Goal: Task Accomplishment & Management: Complete application form

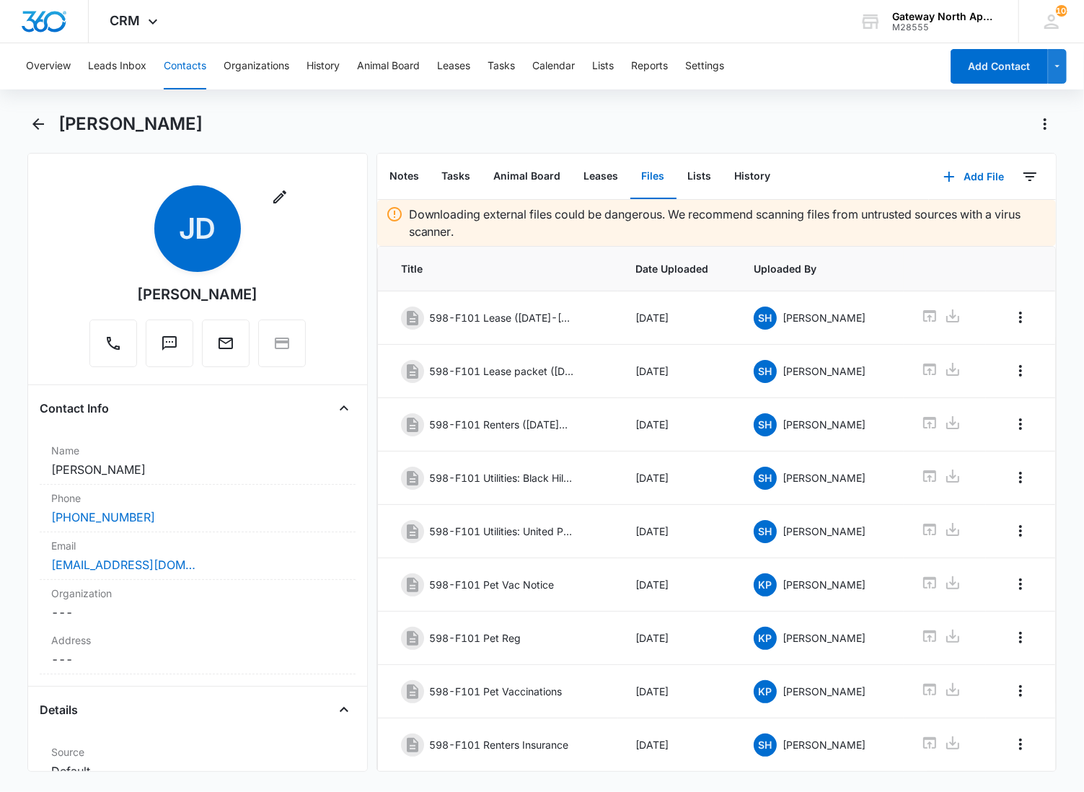
scroll to position [110, 0]
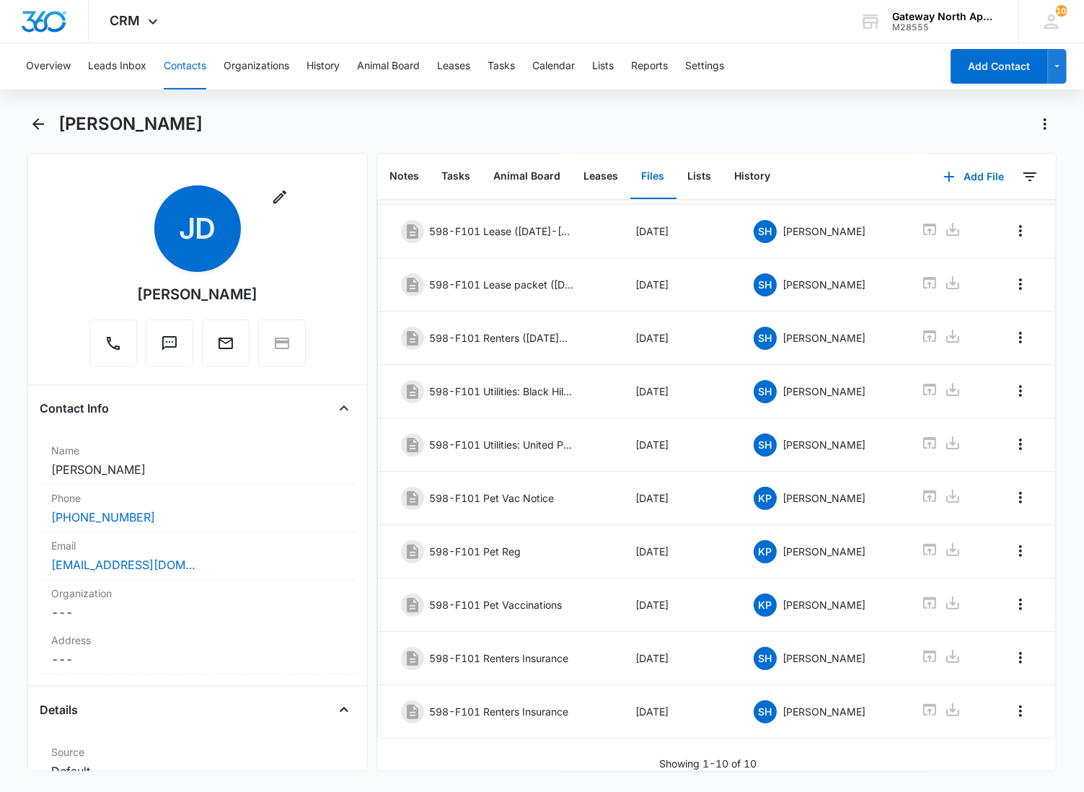
click at [183, 67] on button "Contacts" at bounding box center [185, 66] width 43 height 46
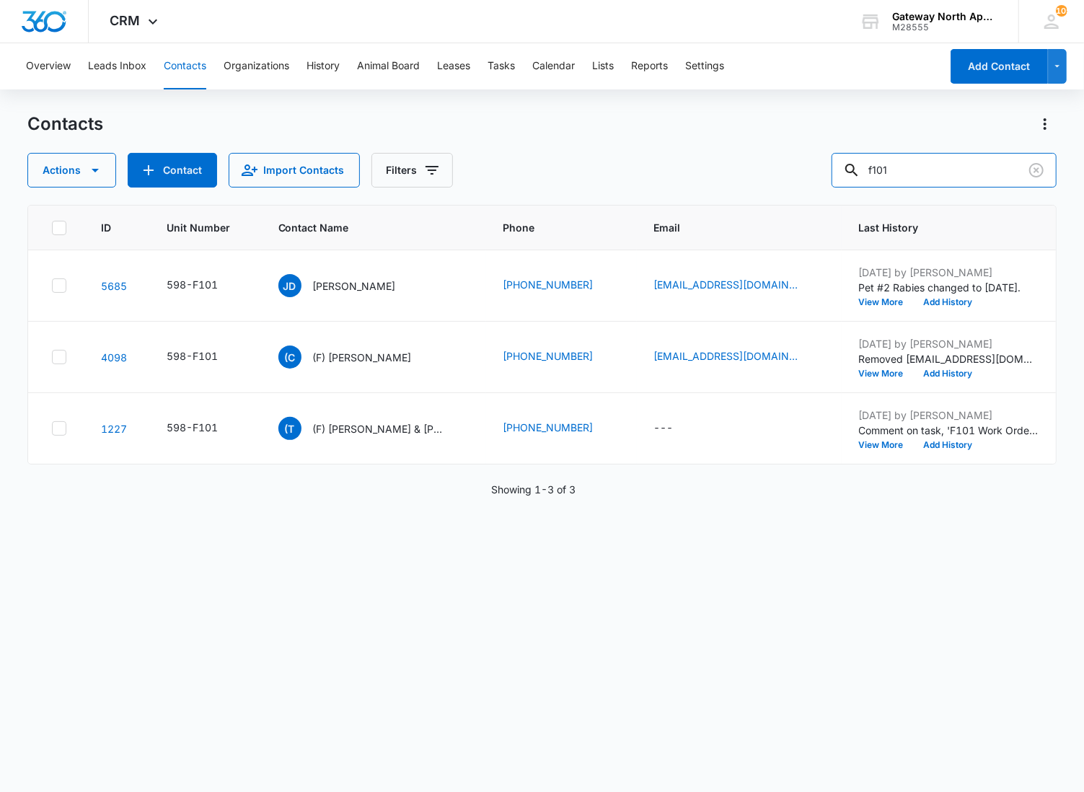
drag, startPoint x: 923, startPoint y: 173, endPoint x: 510, endPoint y: 155, distance: 413.8
click at [510, 155] on div "Actions Contact Import Contacts Filters f101" at bounding box center [542, 170] width 1030 height 35
type input "r204"
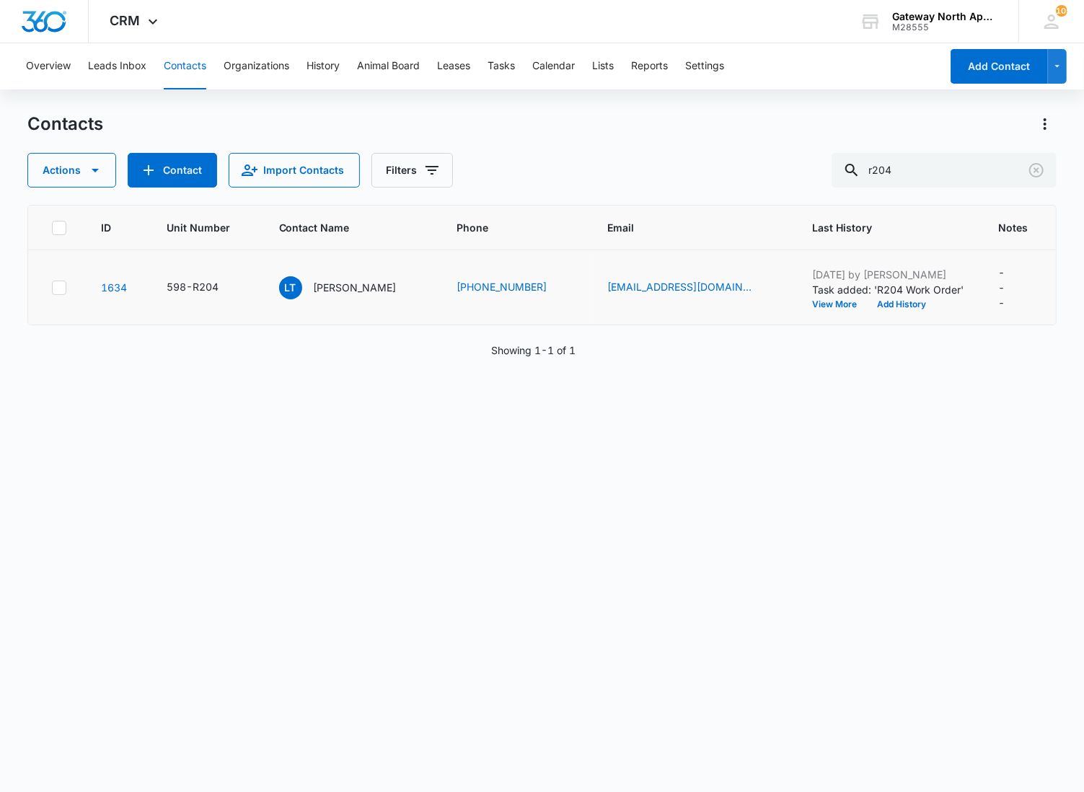
click at [354, 274] on td "LT [PERSON_NAME]" at bounding box center [351, 287] width 178 height 75
click at [351, 291] on p "[PERSON_NAME]" at bounding box center [355, 287] width 83 height 15
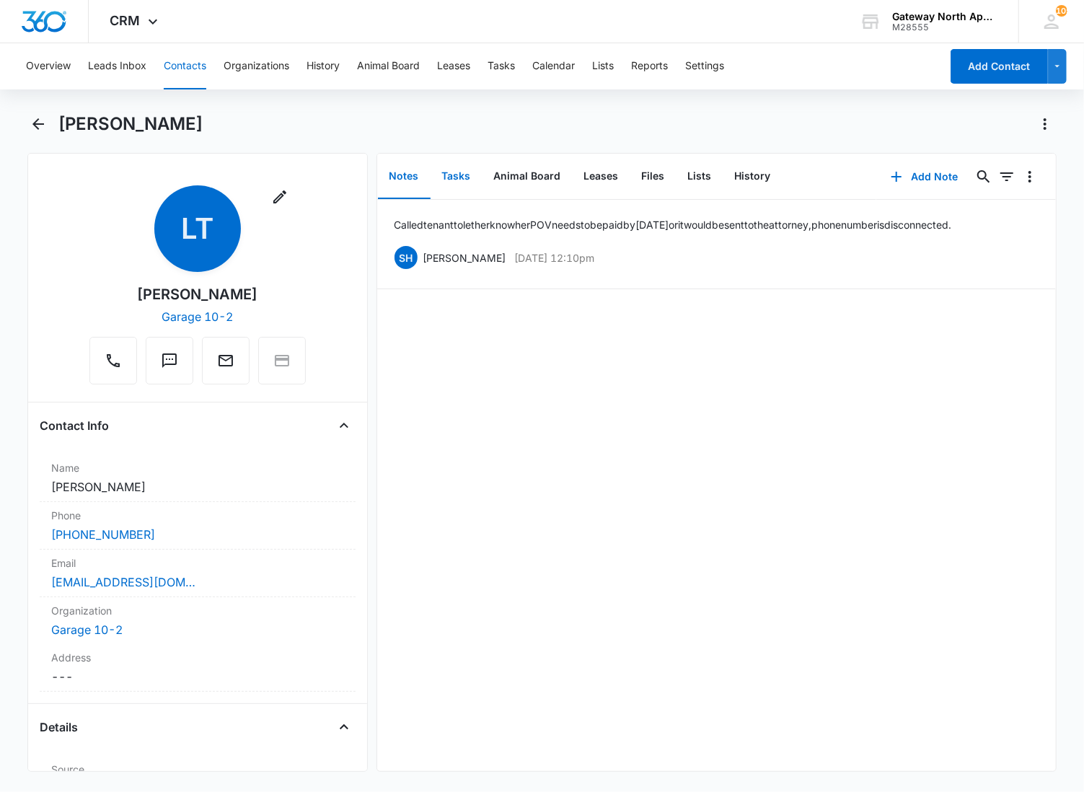
click at [465, 175] on button "Tasks" at bounding box center [457, 176] width 52 height 45
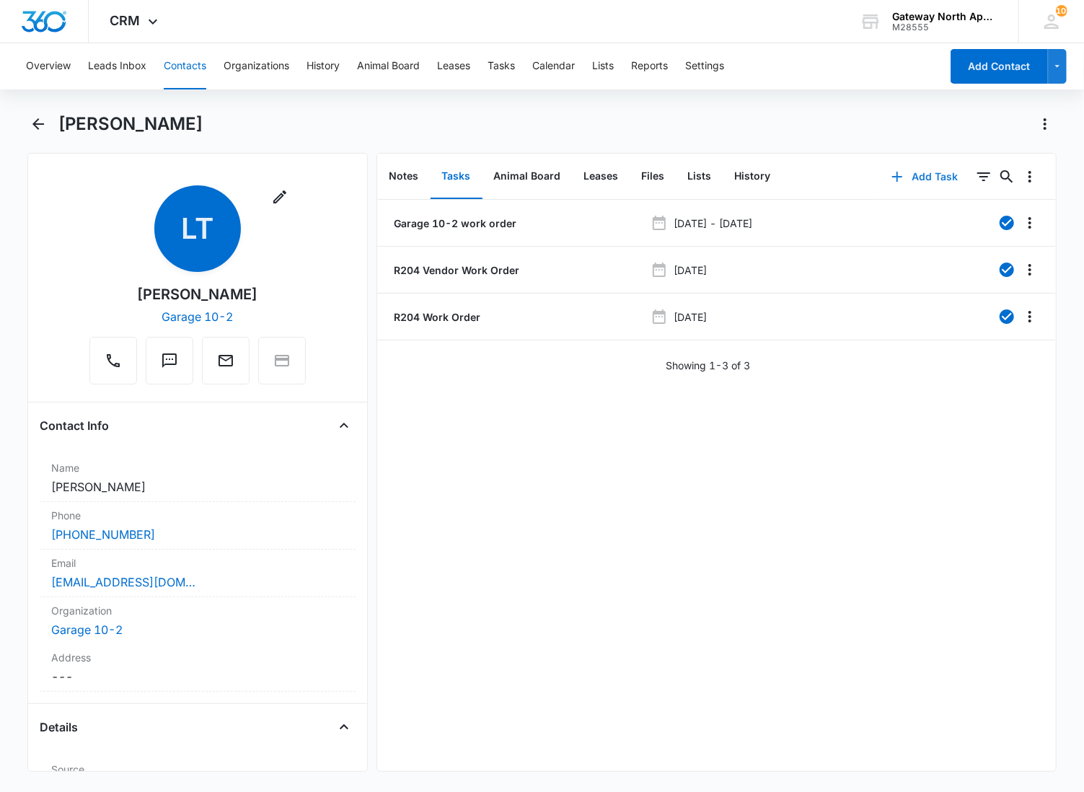
click at [891, 170] on icon "button" at bounding box center [897, 176] width 17 height 17
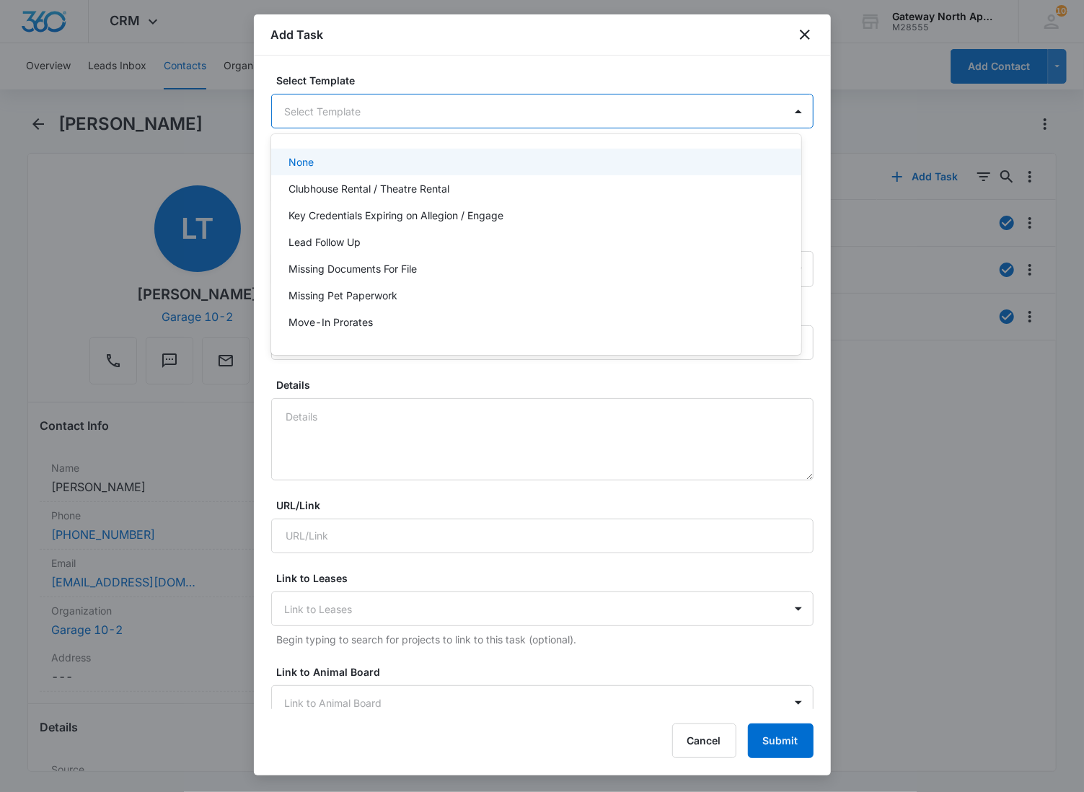
click at [579, 116] on body "CRM Apps Reputation Websites Forms CRM Email Social Content Ads Intelligence Fi…" at bounding box center [542, 396] width 1084 height 792
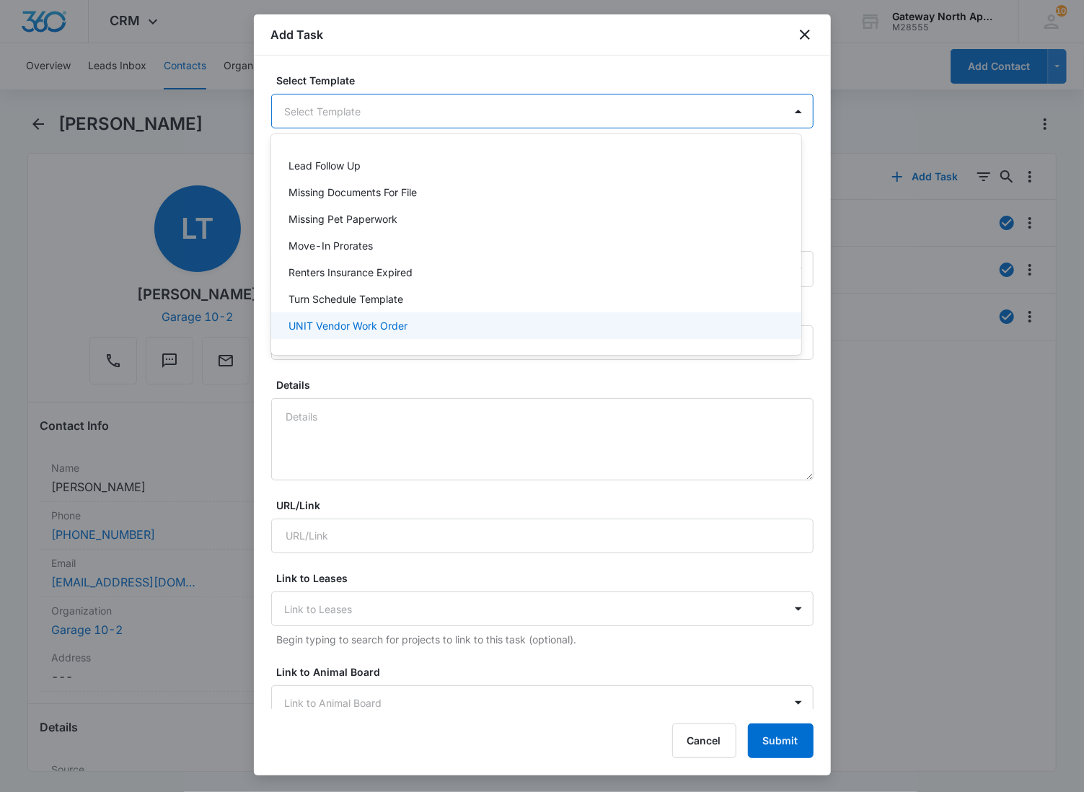
scroll to position [127, 0]
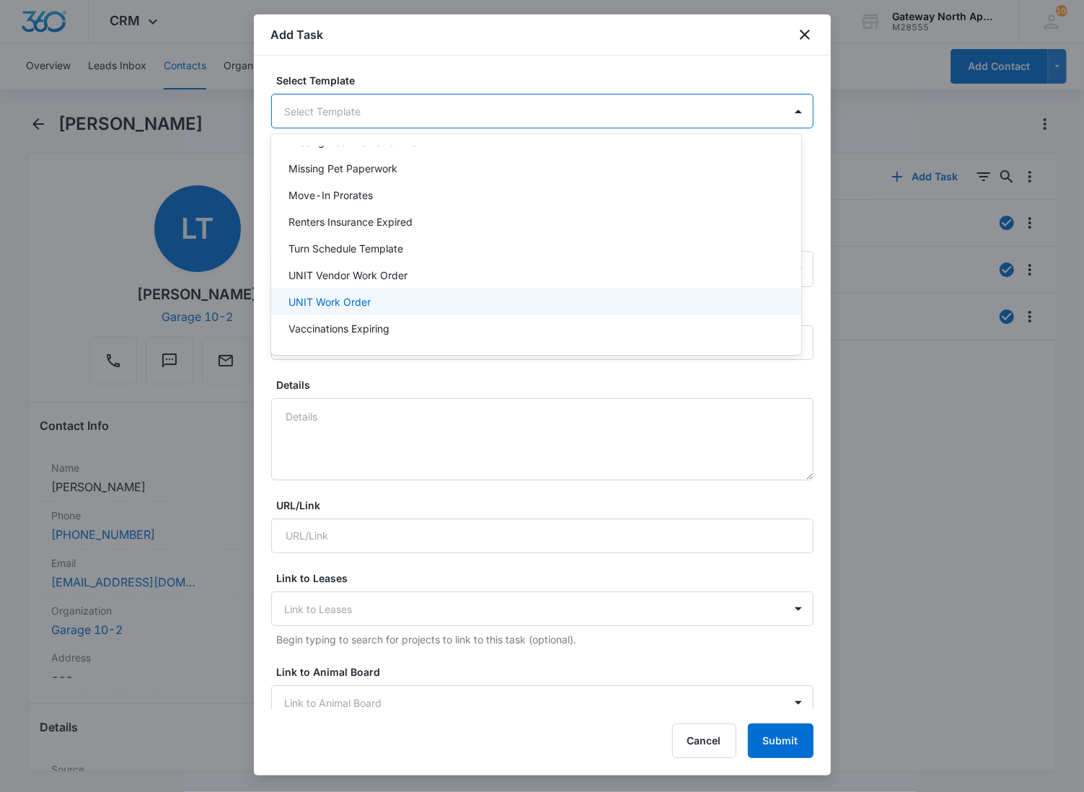
click at [366, 299] on div "UNIT Work Order" at bounding box center [536, 302] width 530 height 27
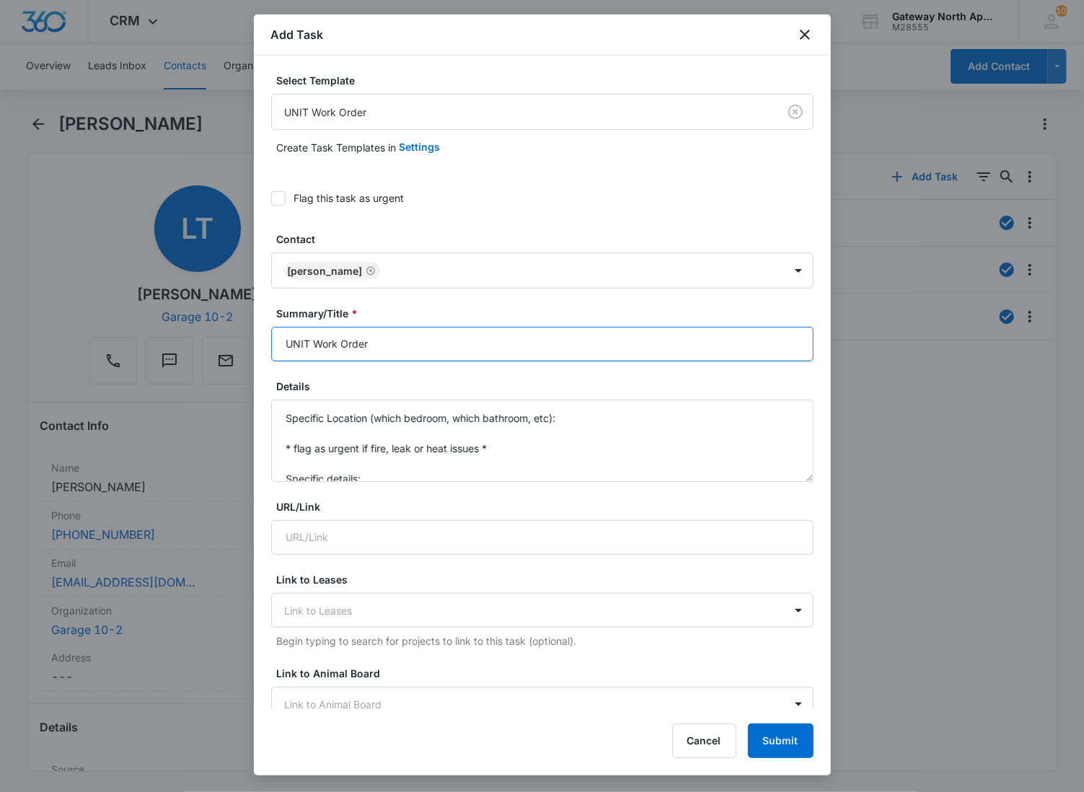
click at [312, 339] on input "UNIT Work Order" at bounding box center [542, 344] width 543 height 35
click at [405, 344] on input "R204 Work Order" at bounding box center [542, 344] width 543 height 35
type input "R204 Work Order Garage 10-2"
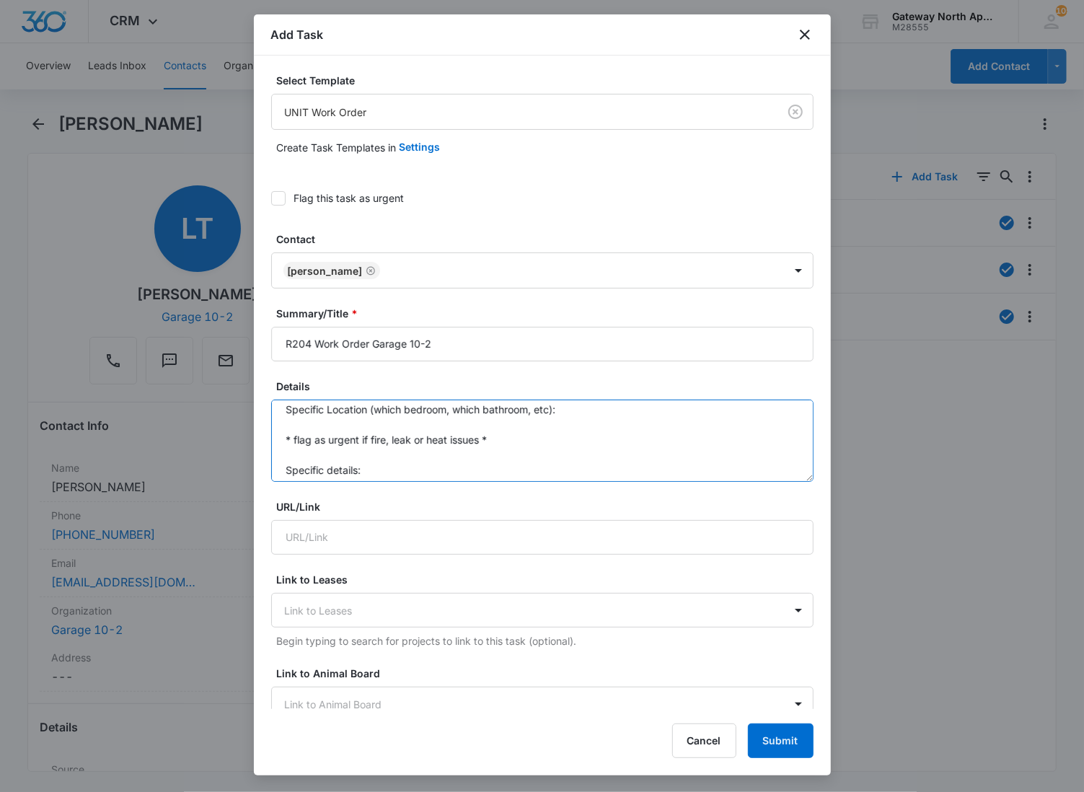
scroll to position [0, 0]
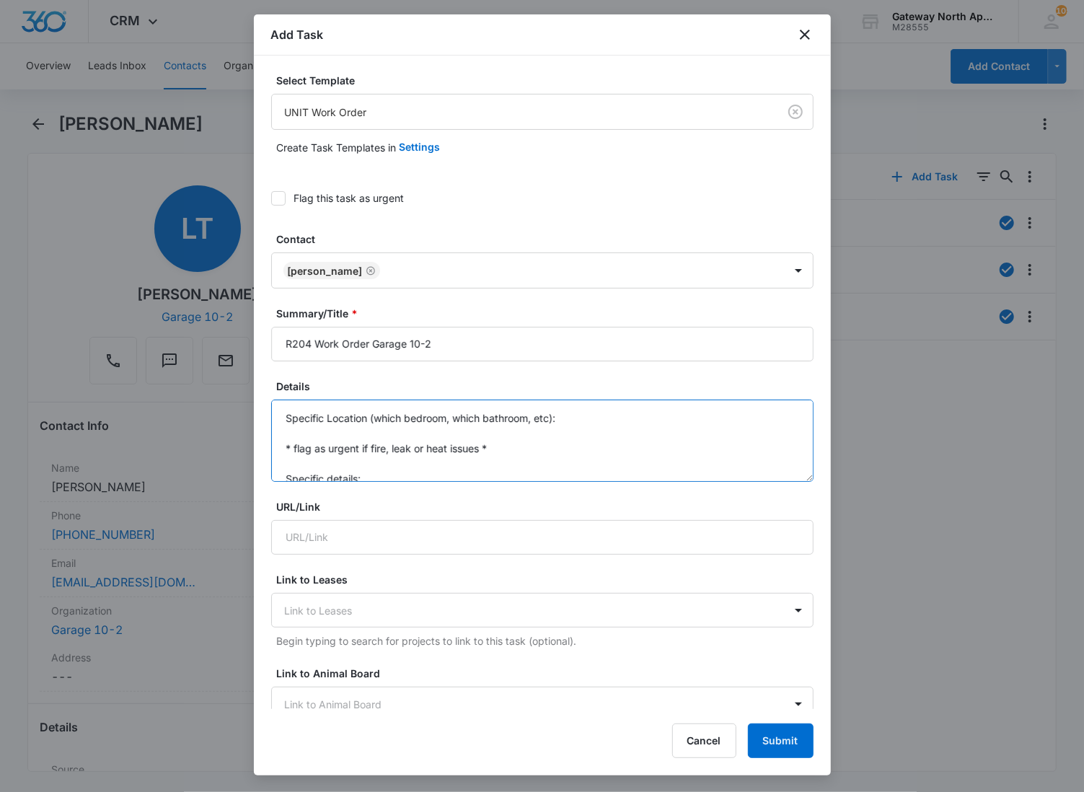
drag, startPoint x: 372, startPoint y: 473, endPoint x: 227, endPoint y: 241, distance: 274.2
click at [224, 256] on body "CRM Apps Reputation Websites Forms CRM Email Social Content Ads Intelligence Fi…" at bounding box center [542, 396] width 1084 height 792
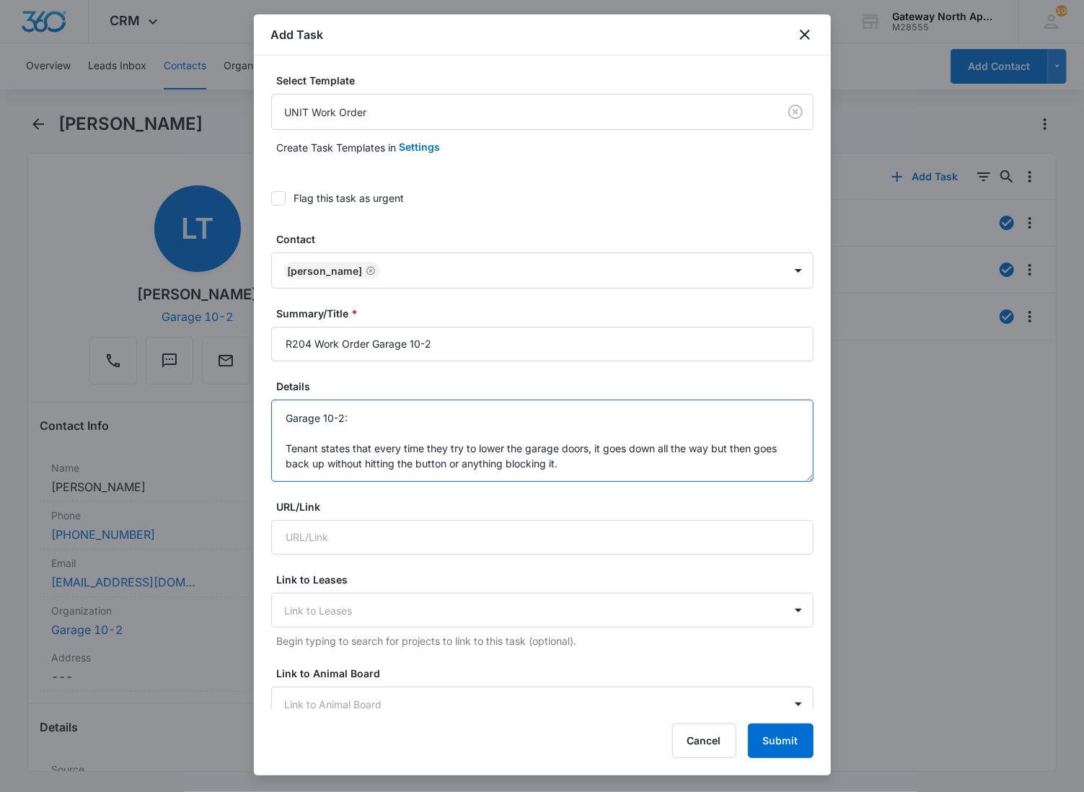
click at [647, 460] on textarea "Garage 10-2: Tenant states that every time they try to lower the garage doors, …" at bounding box center [542, 441] width 543 height 82
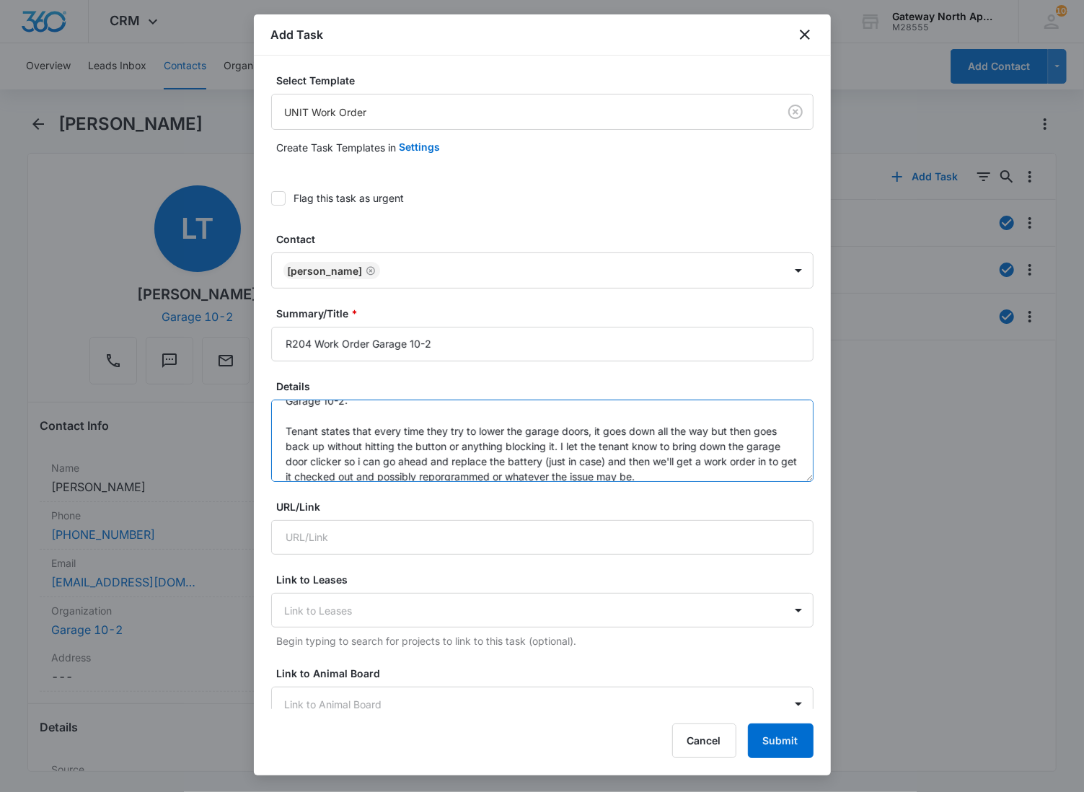
drag, startPoint x: 527, startPoint y: 467, endPoint x: 510, endPoint y: 480, distance: 21.2
click at [590, 426] on textarea "Garage 10-2: Tenant states that every time they try to lower the garage doors, …" at bounding box center [542, 441] width 543 height 82
click at [751, 465] on textarea "Garage 10-2: [PERSON_NAME] states that every time they try to lower the garage …" at bounding box center [542, 441] width 543 height 82
click at [739, 483] on form "Select Template UNIT Work Order Create Task Templates in Settings Flag this tas…" at bounding box center [542, 731] width 543 height 1317
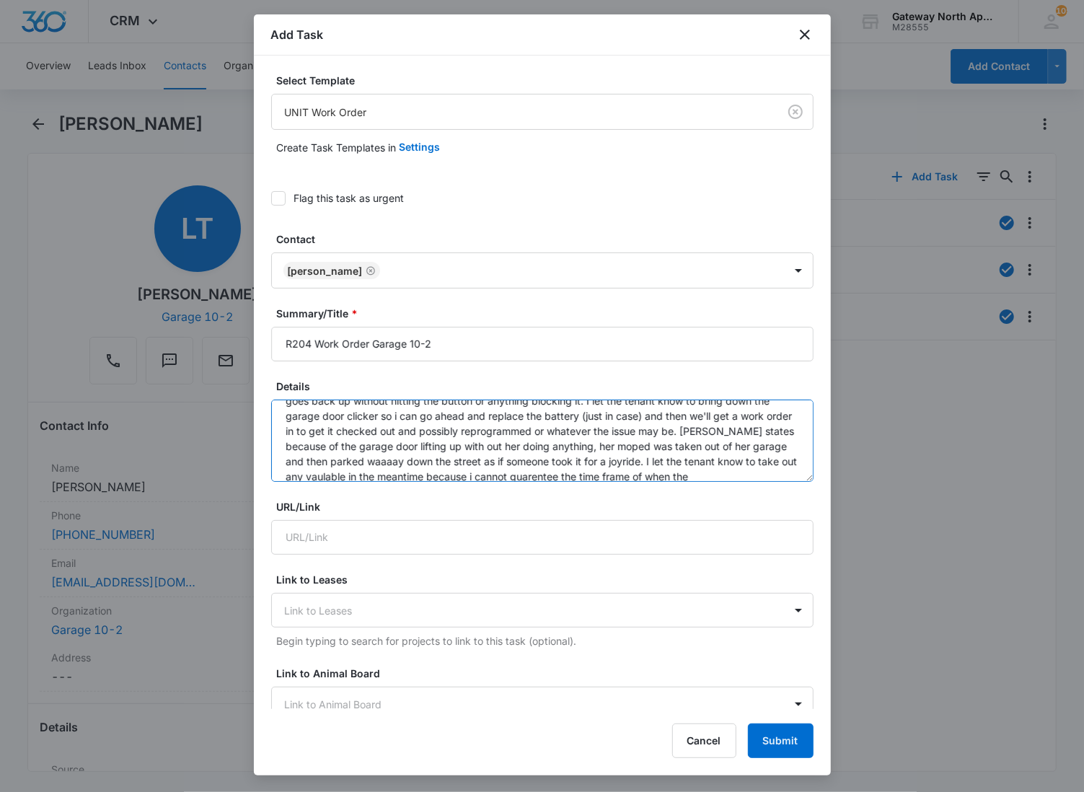
scroll to position [78, 0]
drag, startPoint x: 400, startPoint y: 452, endPoint x: 398, endPoint y: 460, distance: 7.8
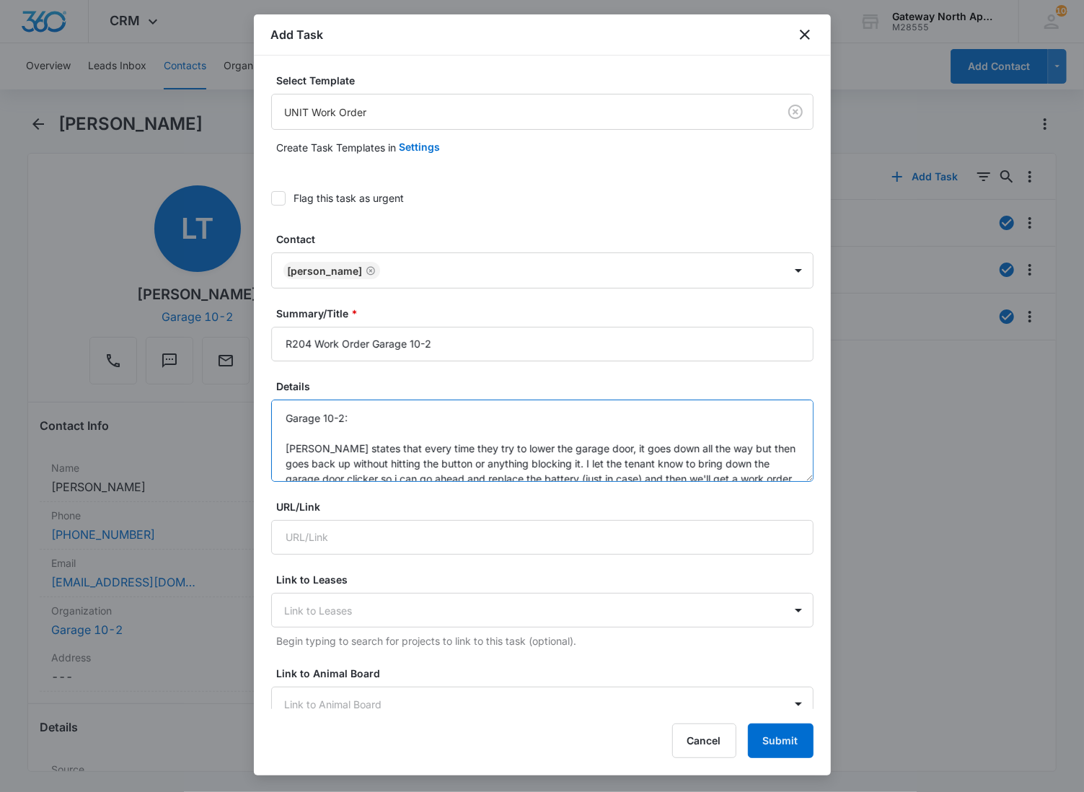
click at [286, 449] on textarea "Garage 10-2: [PERSON_NAME] states that every time they try to lower the garage …" at bounding box center [542, 441] width 543 height 82
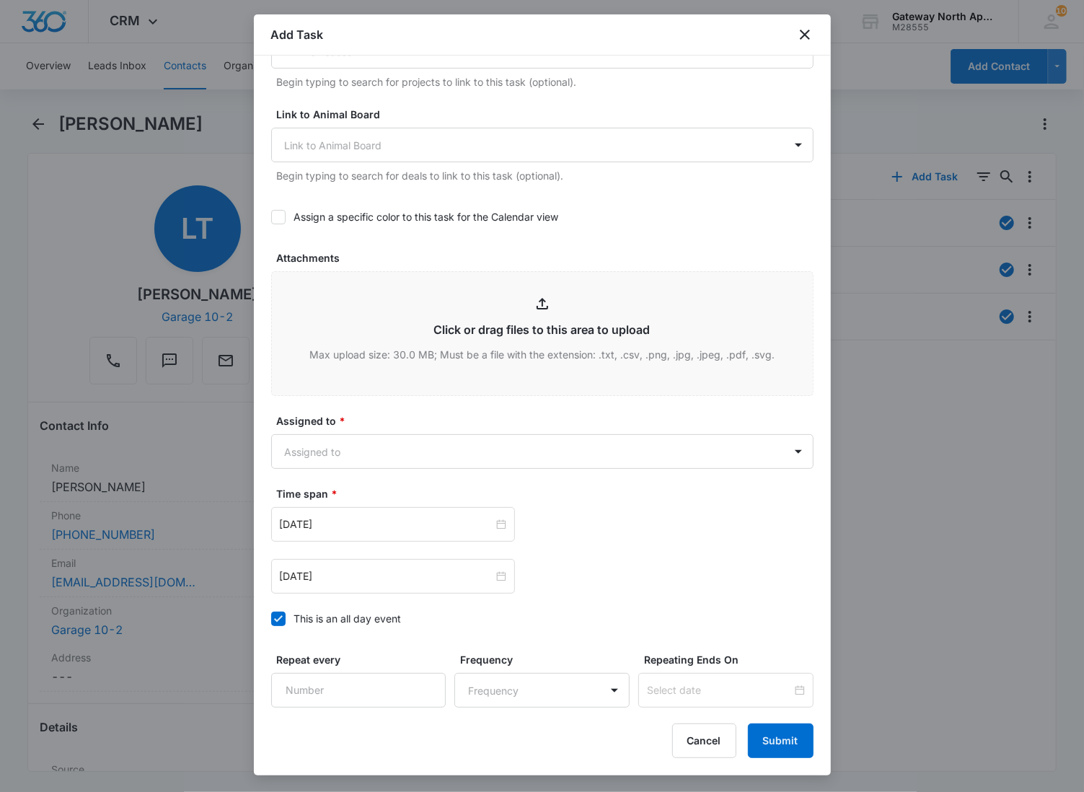
scroll to position [561, 0]
type textarea "Garage 10-2: Tenant states that every time they try to lower the garage door, i…"
click at [579, 450] on body "CRM Apps Reputation Websites Forms CRM Email Social Content Ads Intelligence Fi…" at bounding box center [542, 396] width 1084 height 792
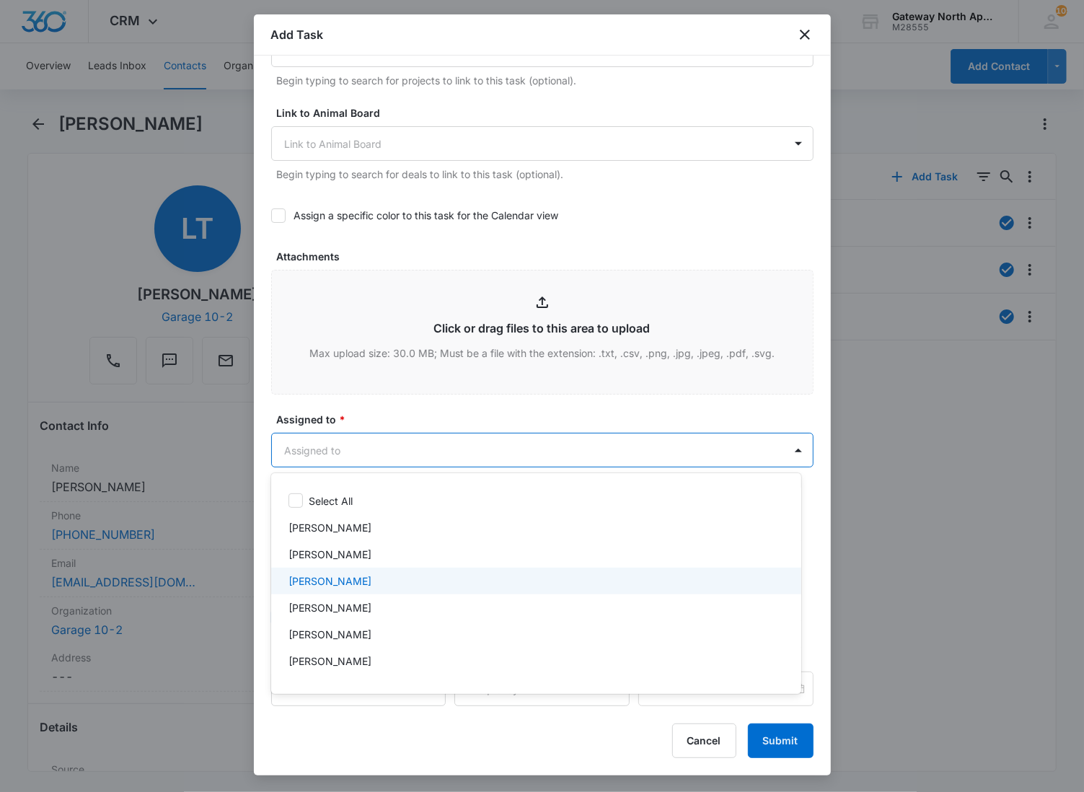
click at [441, 571] on div "[PERSON_NAME]" at bounding box center [536, 581] width 530 height 27
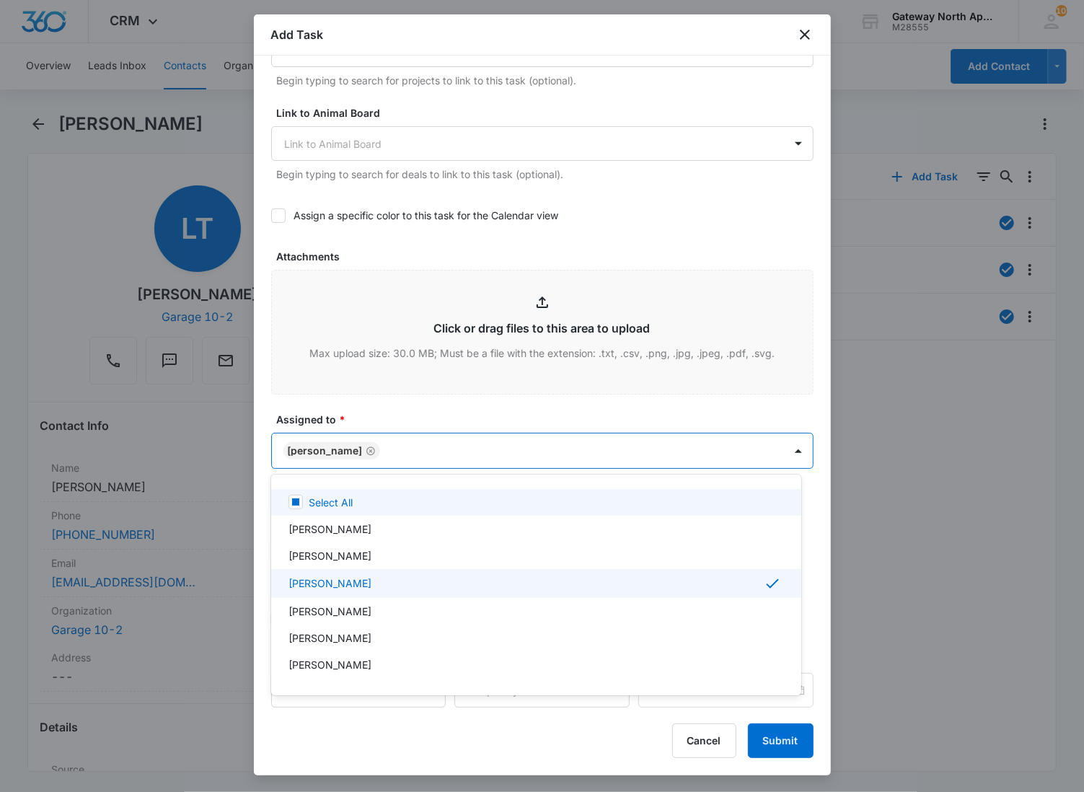
click at [508, 392] on div at bounding box center [542, 396] width 1084 height 792
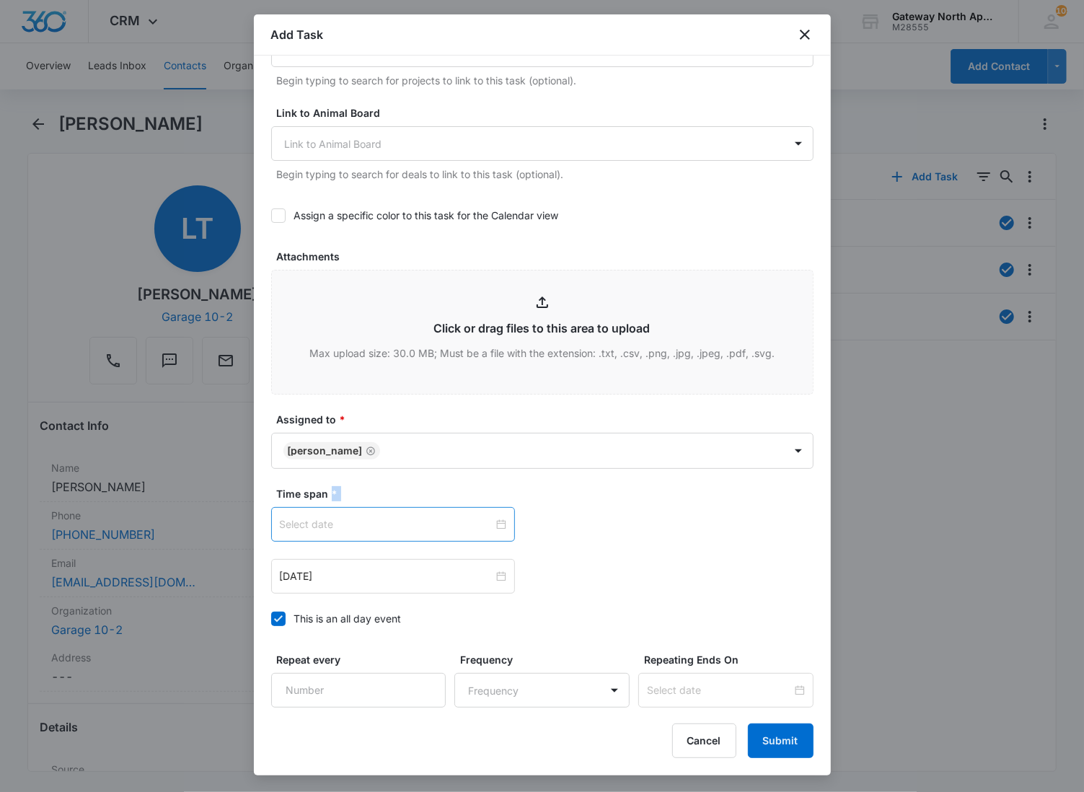
click at [500, 522] on div at bounding box center [393, 525] width 227 height 16
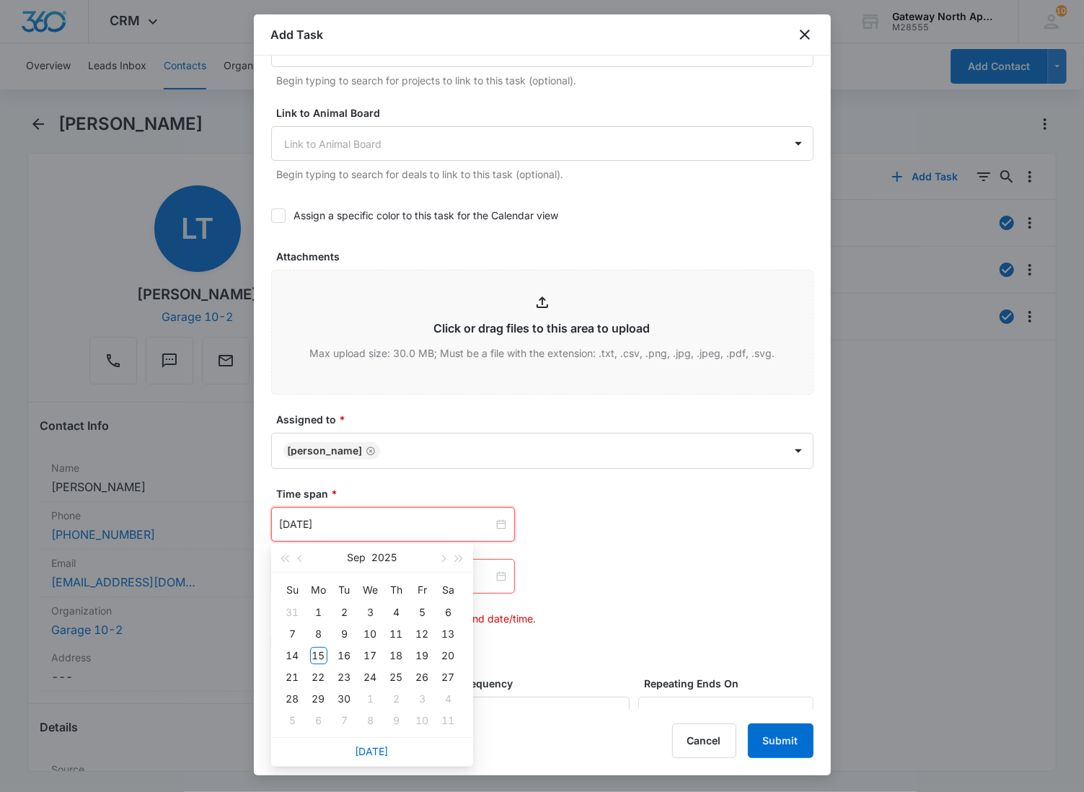
type input "[DATE]"
click at [365, 739] on div "[DATE]" at bounding box center [372, 751] width 202 height 29
click at [374, 750] on link "[DATE]" at bounding box center [372, 751] width 33 height 12
type input "[DATE]"
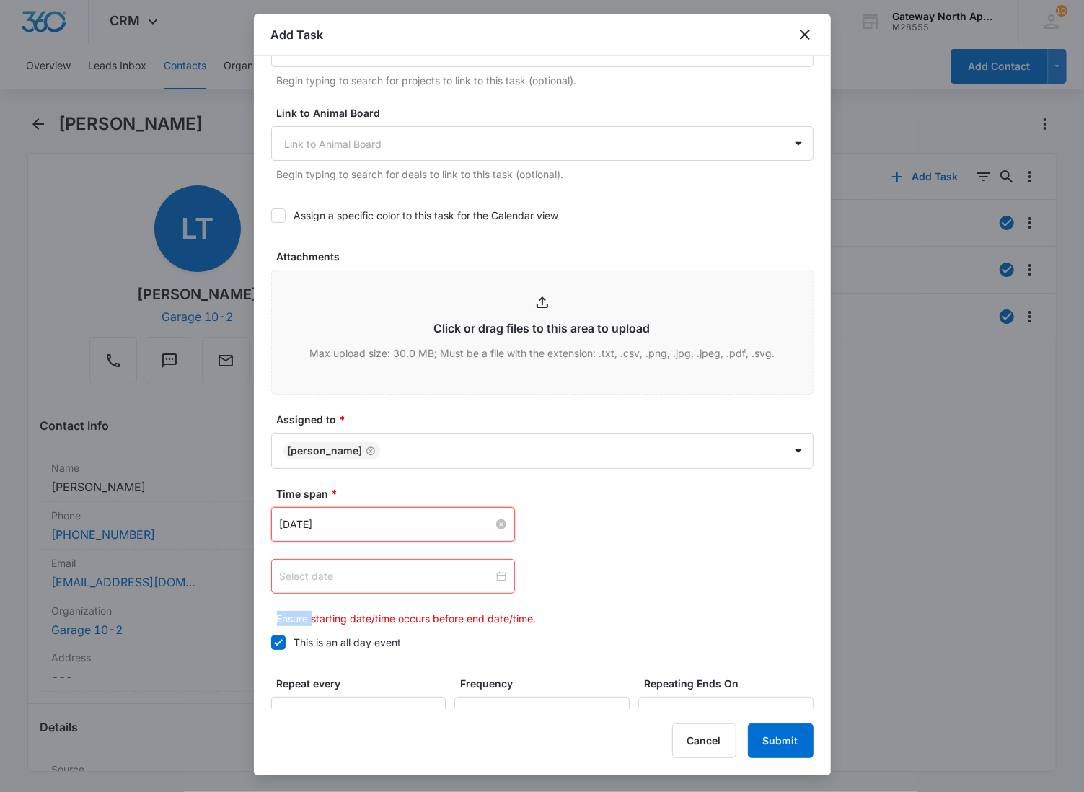
click at [496, 575] on div at bounding box center [393, 576] width 227 height 16
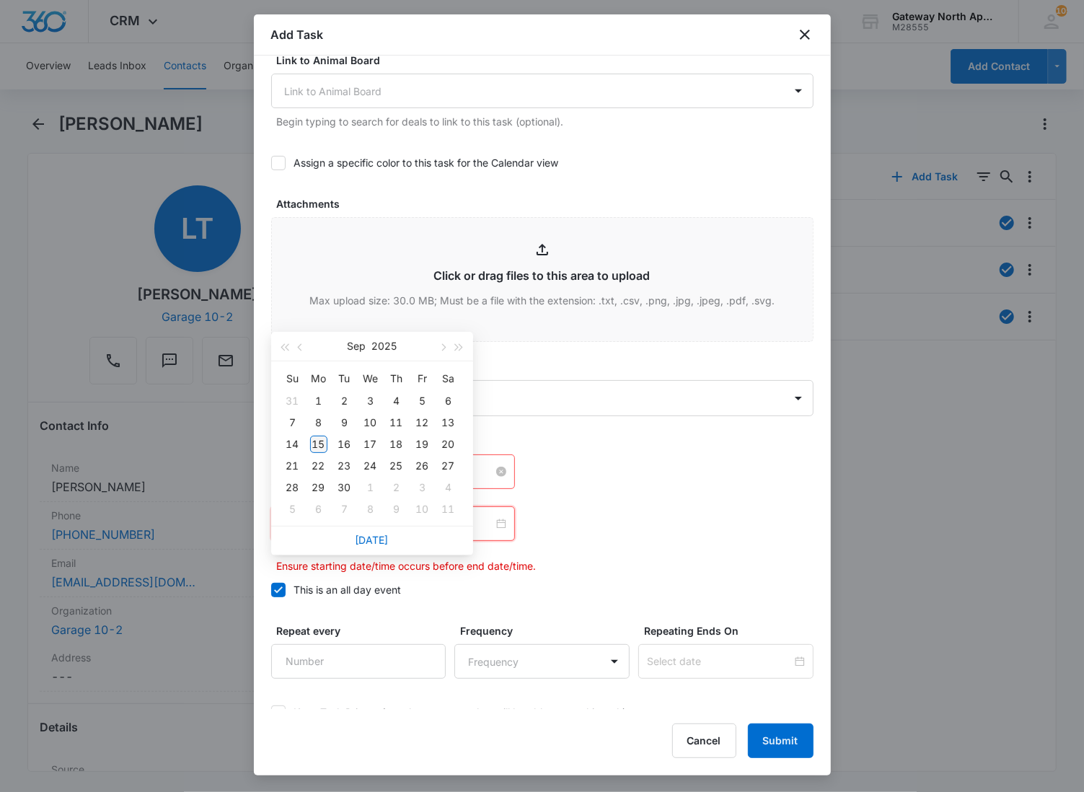
scroll to position [641, 0]
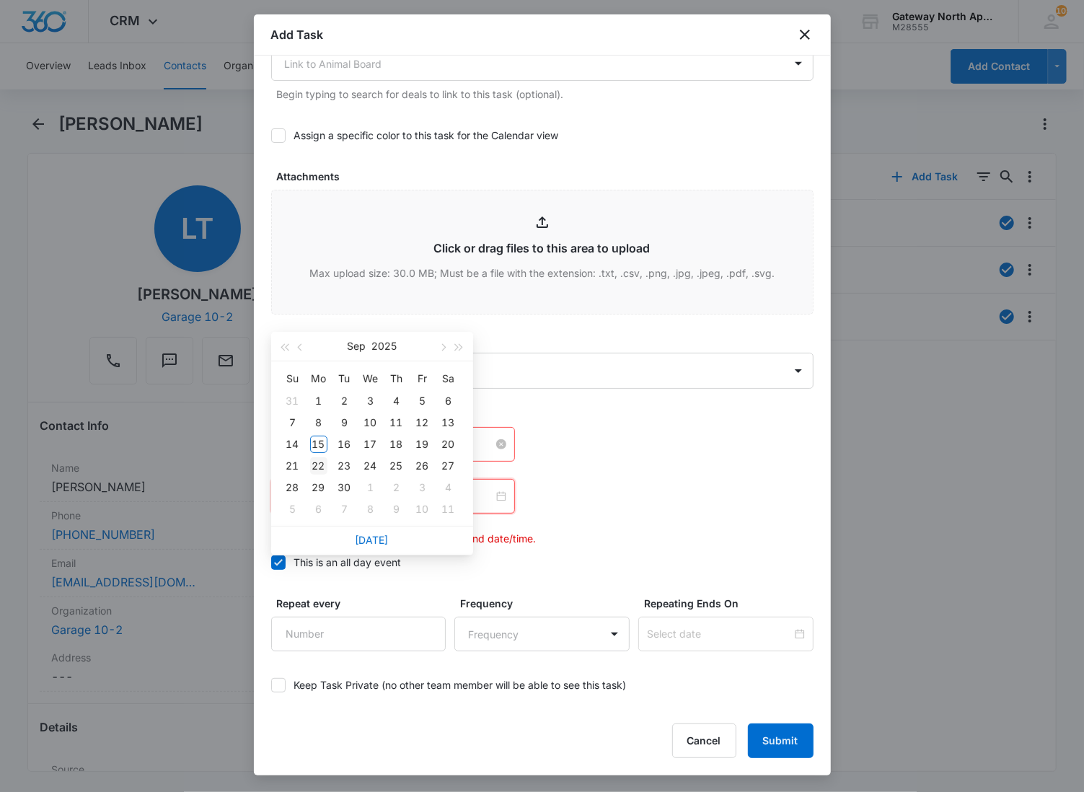
type input "[DATE]"
click at [320, 455] on td "22" at bounding box center [319, 466] width 26 height 22
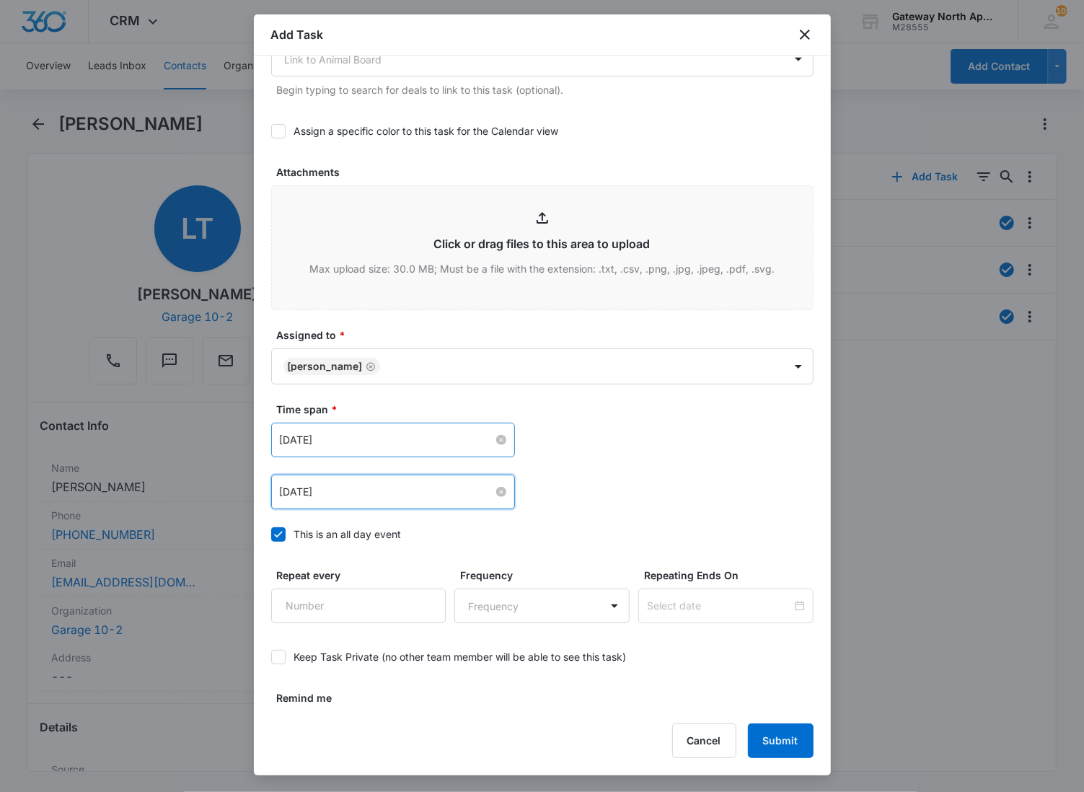
scroll to position [681, 0]
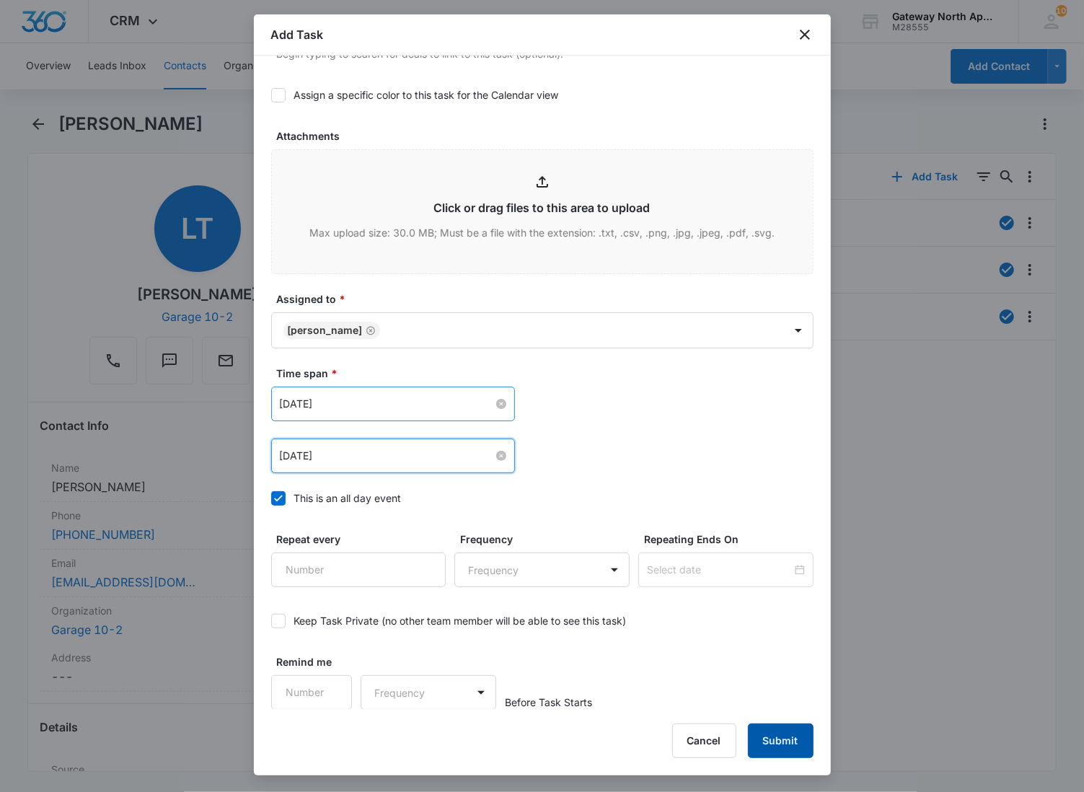
click at [786, 737] on button "Submit" at bounding box center [781, 741] width 66 height 35
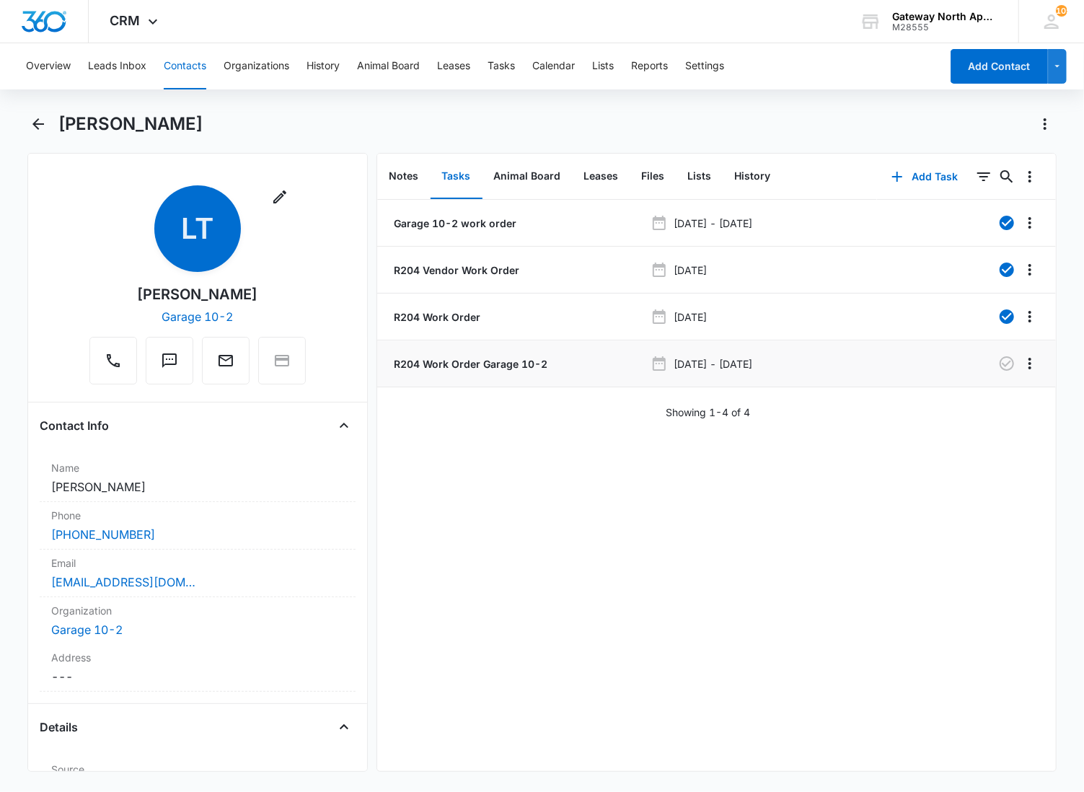
click at [480, 359] on p "R204 Work Order Garage 10-2" at bounding box center [470, 363] width 157 height 15
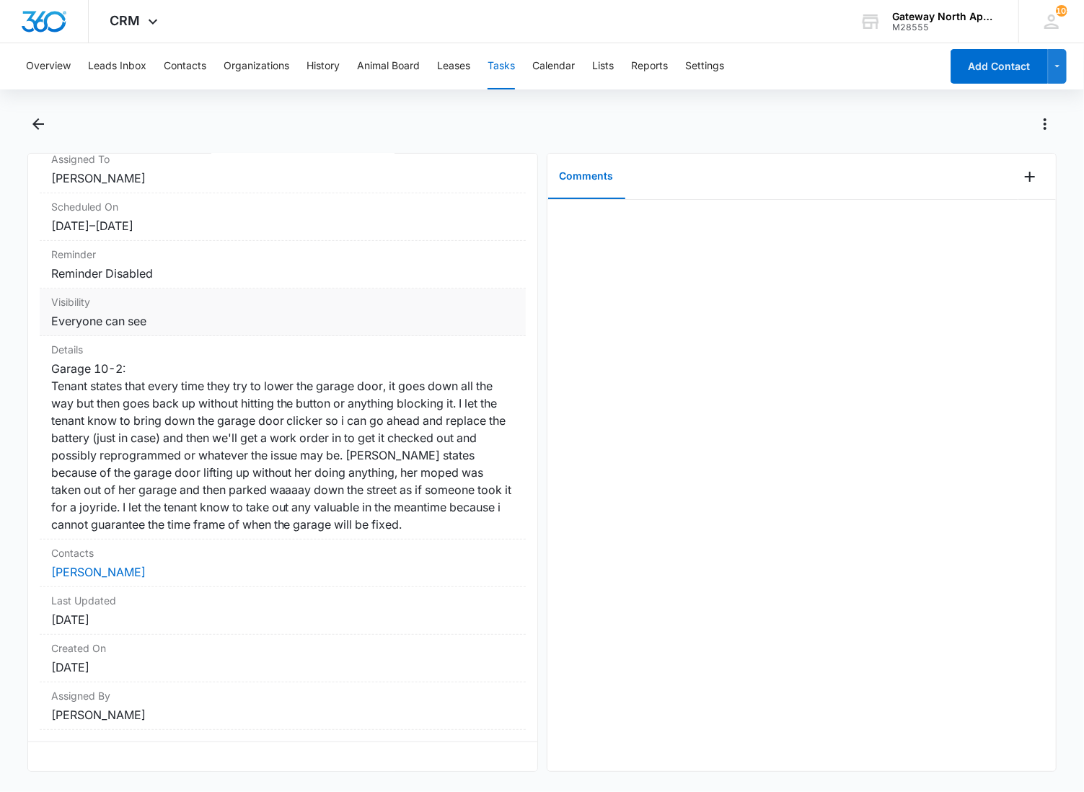
scroll to position [174, 0]
